Goal: Task Accomplishment & Management: Use online tool/utility

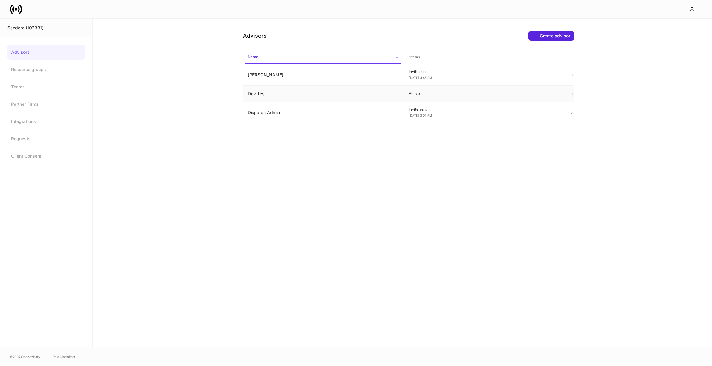
click at [252, 90] on td "Dev Test" at bounding box center [323, 94] width 161 height 16
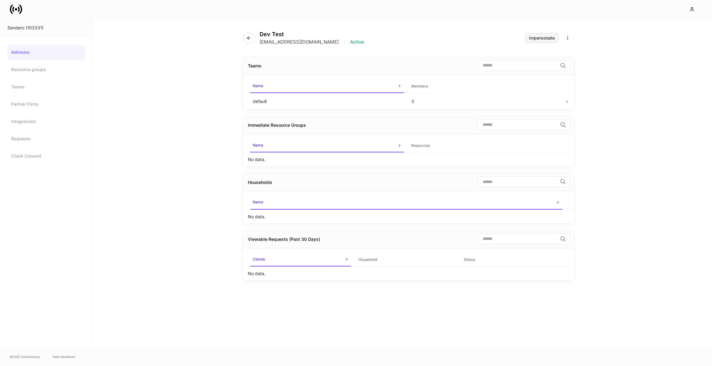
click at [531, 40] on div "Impersonate" at bounding box center [542, 38] width 26 height 4
